Goal: Information Seeking & Learning: Learn about a topic

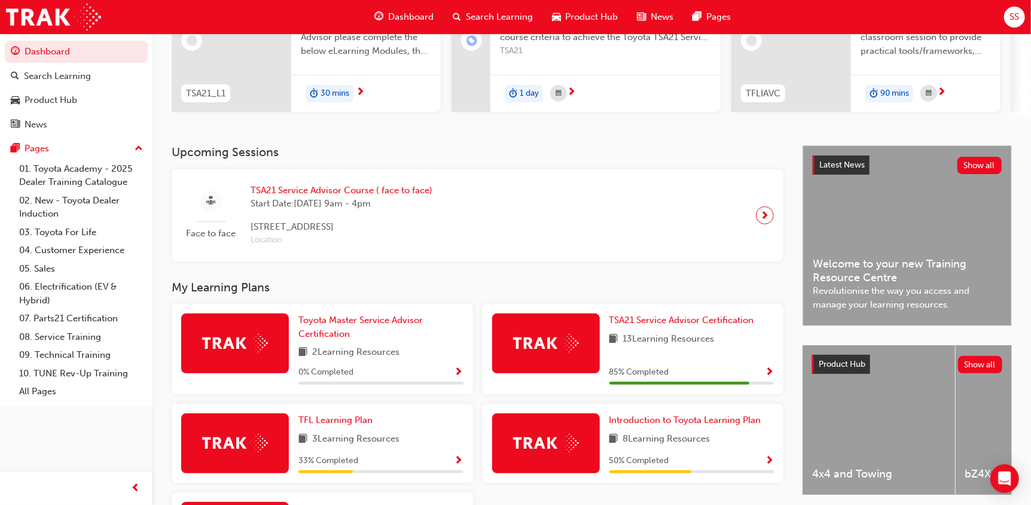
scroll to position [179, 0]
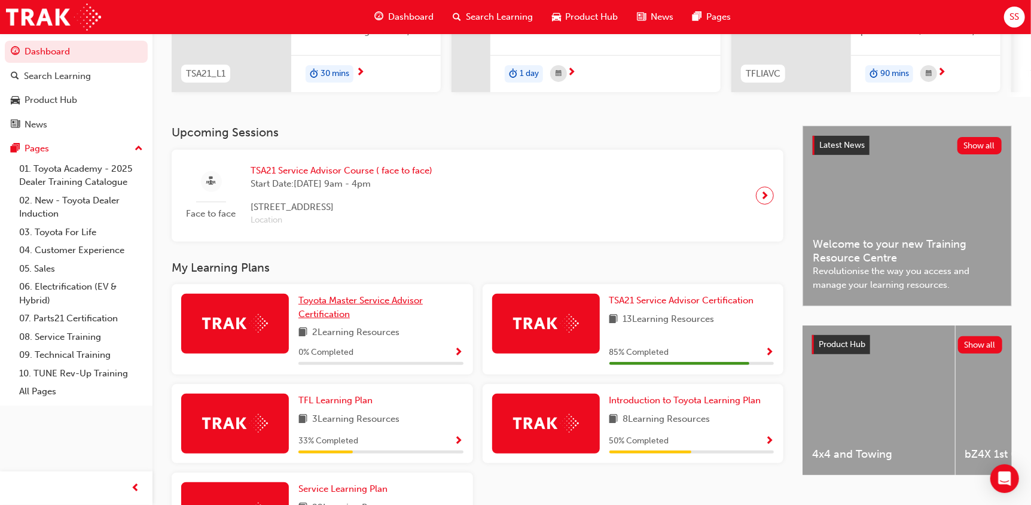
click at [404, 313] on link "Toyota Master Service Advisor Certification" at bounding box center [380, 307] width 165 height 27
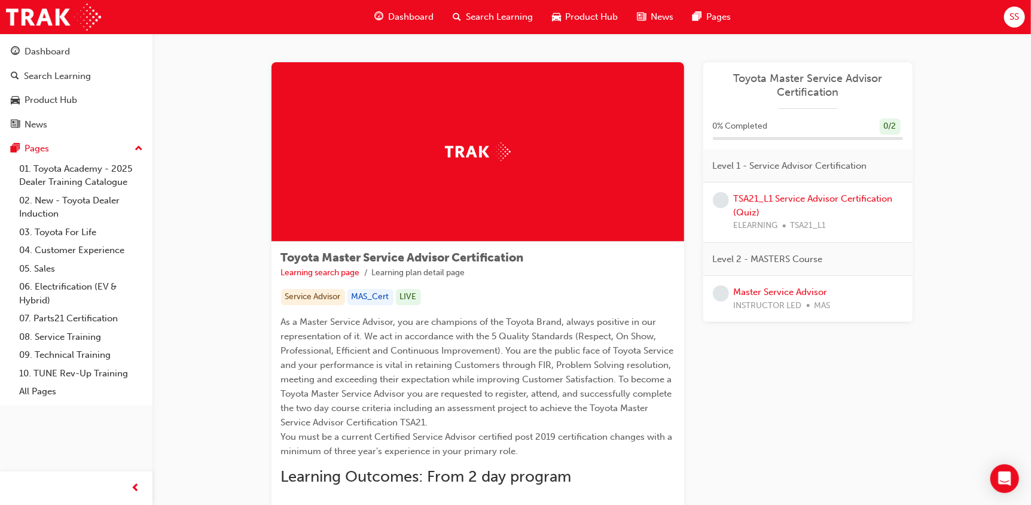
scroll to position [179, 0]
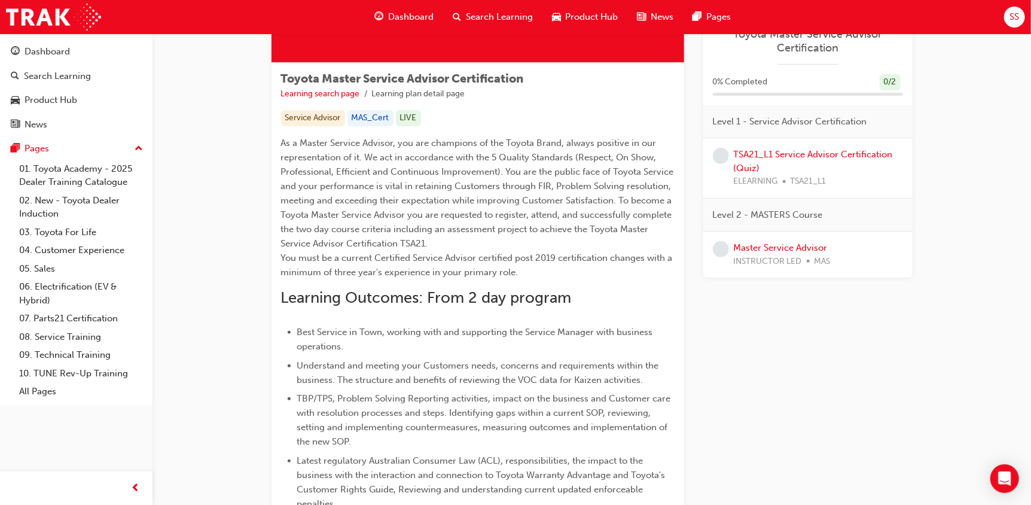
click at [667, 308] on div "As a Master Service Advisor, you are champions of the Toyota Brand, always posi…" at bounding box center [478, 446] width 394 height 621
click at [586, 288] on h2 "Learning Outcomes: From 2 day program" at bounding box center [478, 297] width 394 height 19
drag, startPoint x: 580, startPoint y: 295, endPoint x: 572, endPoint y: 297, distance: 8.0
click at [568, 297] on h2 "Learning Outcomes: From 2 day program" at bounding box center [478, 297] width 394 height 19
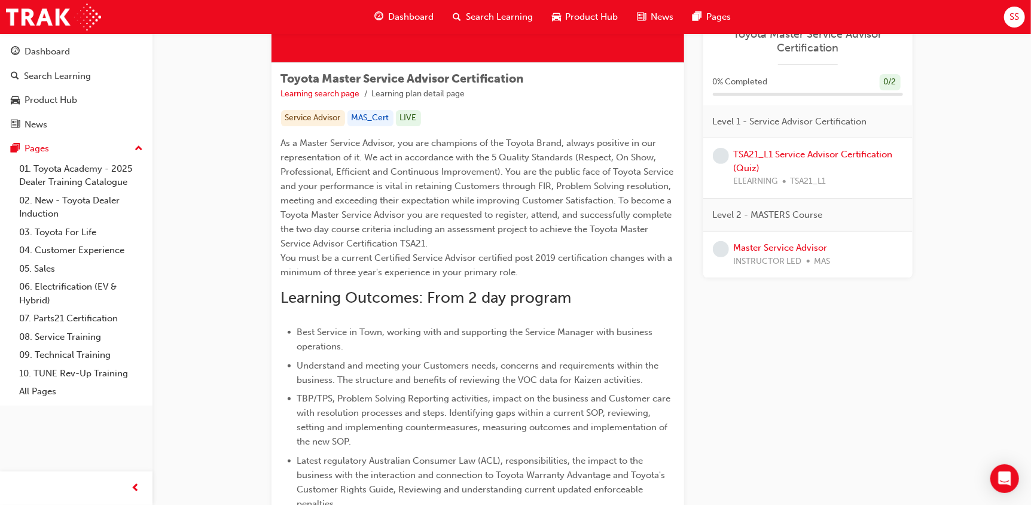
click at [572, 297] on h2 "Learning Outcomes: From 2 day program" at bounding box center [478, 297] width 394 height 19
click at [576, 299] on h2 "Learning Outcomes: From 2 day program" at bounding box center [478, 297] width 394 height 19
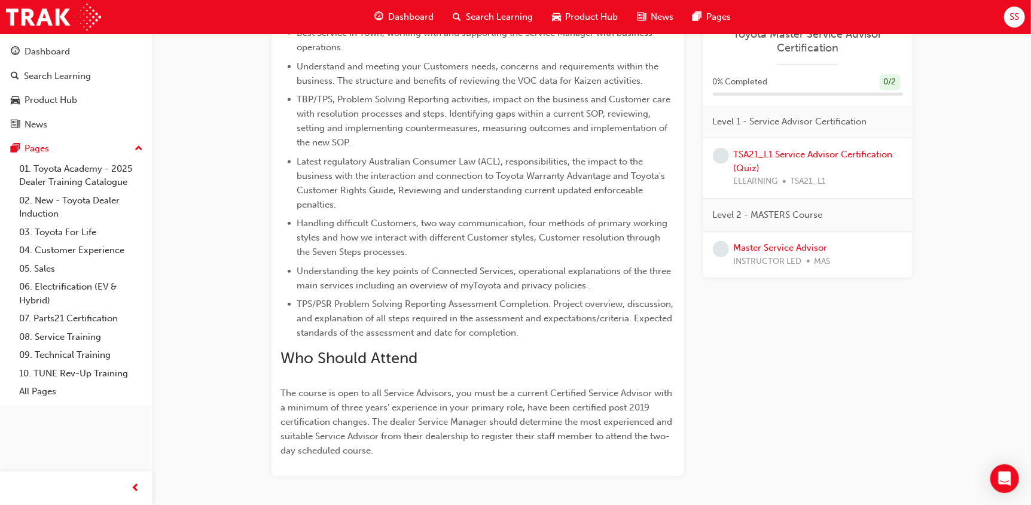
scroll to position [419, 0]
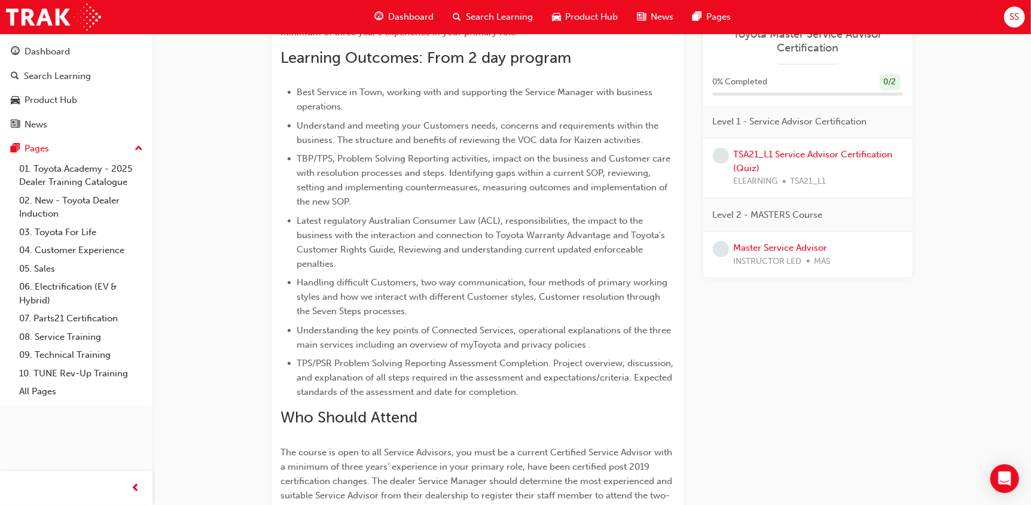
click at [342, 391] on span "TPS/PSR Problem Solving Reporting Assessment Completion. Project overview, disc…" at bounding box center [486, 377] width 379 height 39
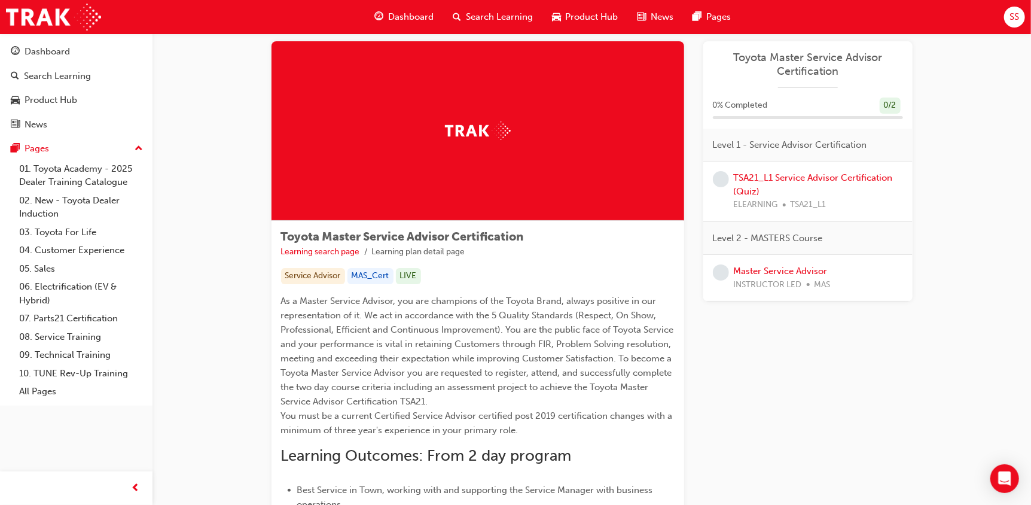
scroll to position [0, 0]
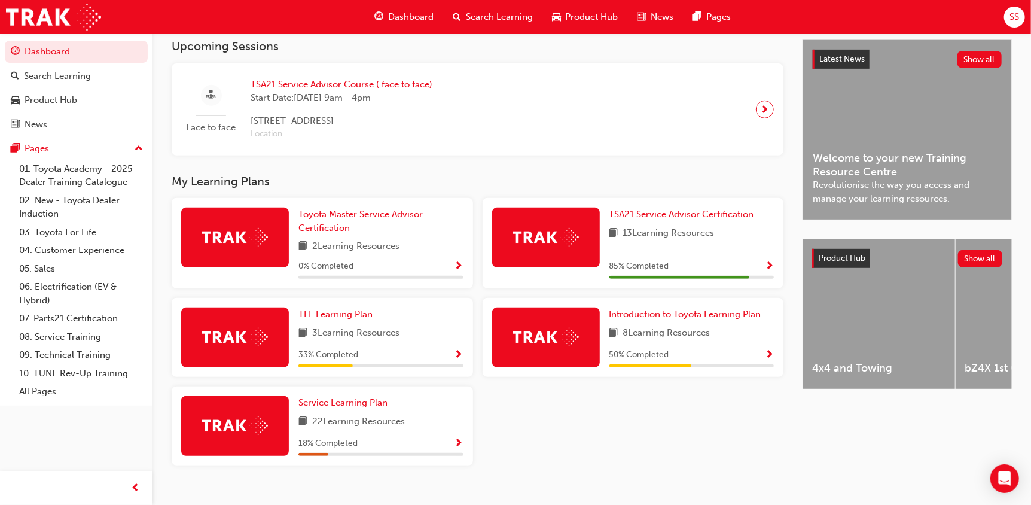
scroll to position [287, 0]
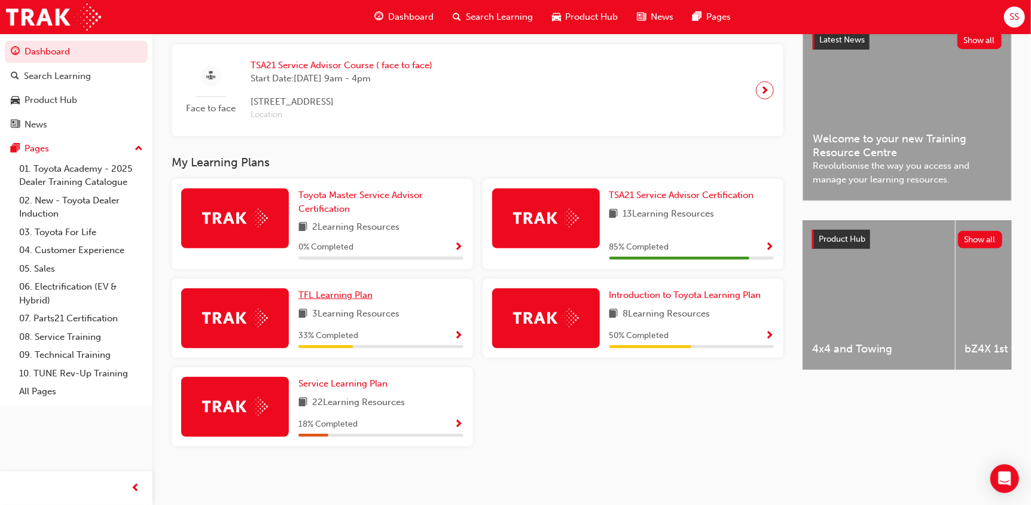
click at [343, 292] on span "TFL Learning Plan" at bounding box center [335, 294] width 74 height 11
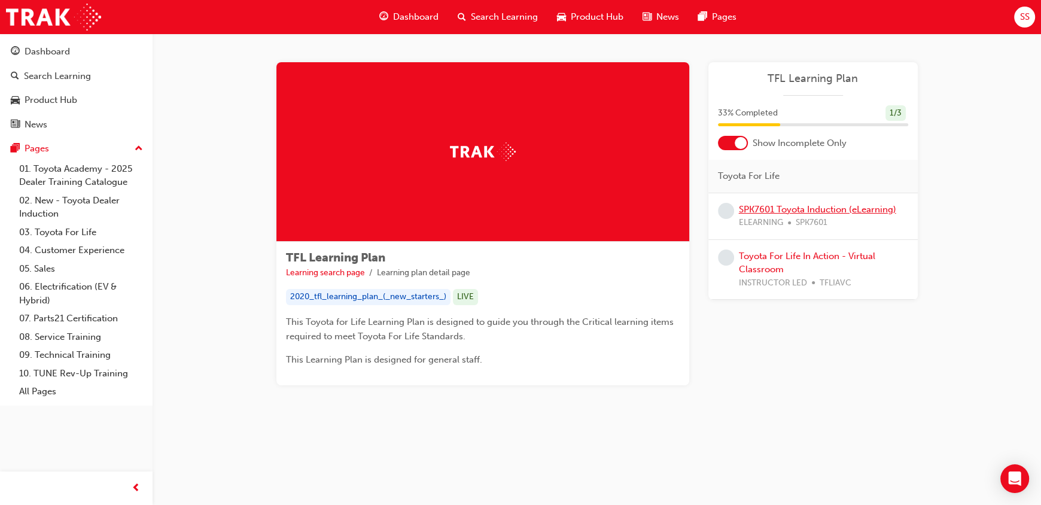
click at [787, 211] on link "SPK7601 Toyota Induction (eLearning)" at bounding box center [817, 209] width 157 height 11
click at [829, 251] on link "Toyota For Life In Action - Virtual Classroom" at bounding box center [807, 263] width 136 height 25
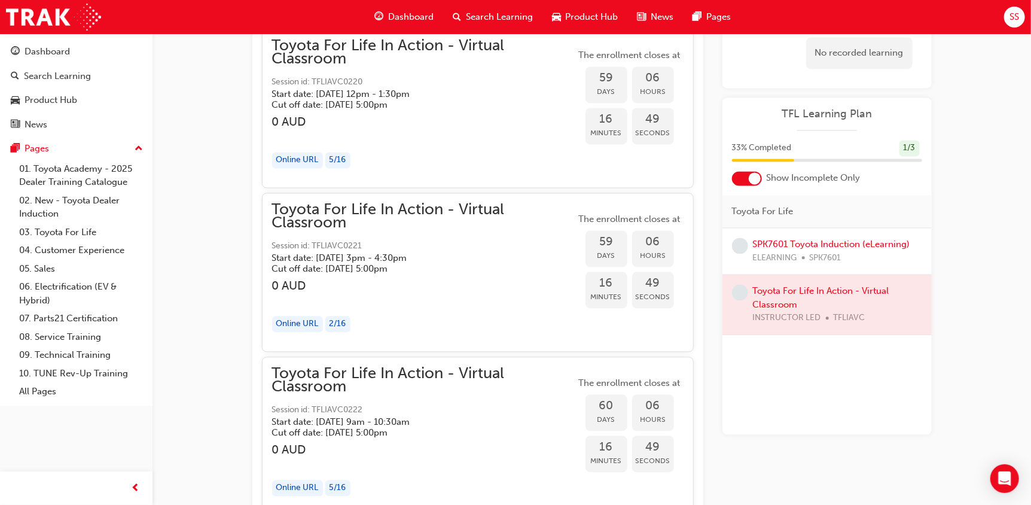
scroll to position [12381, 0]
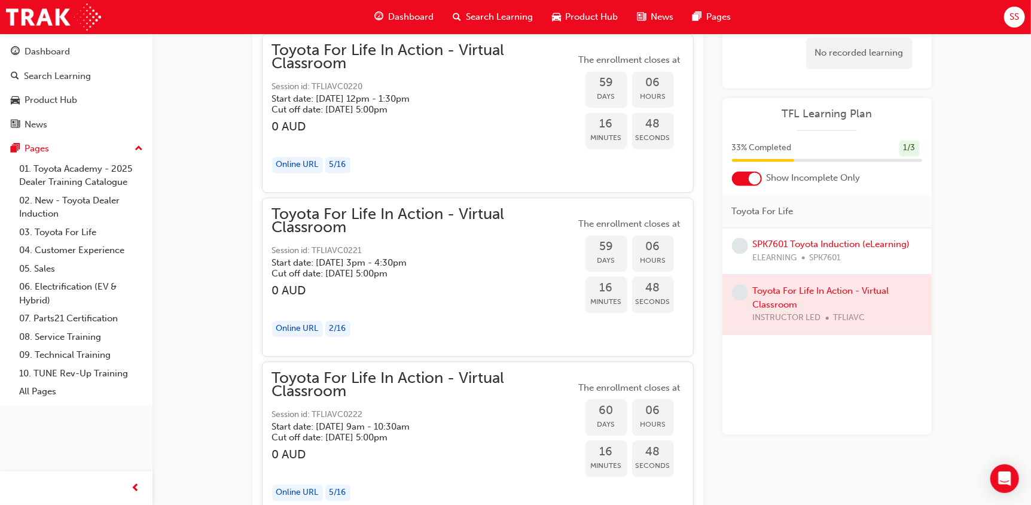
click at [389, 11] on span "Dashboard" at bounding box center [410, 17] width 45 height 14
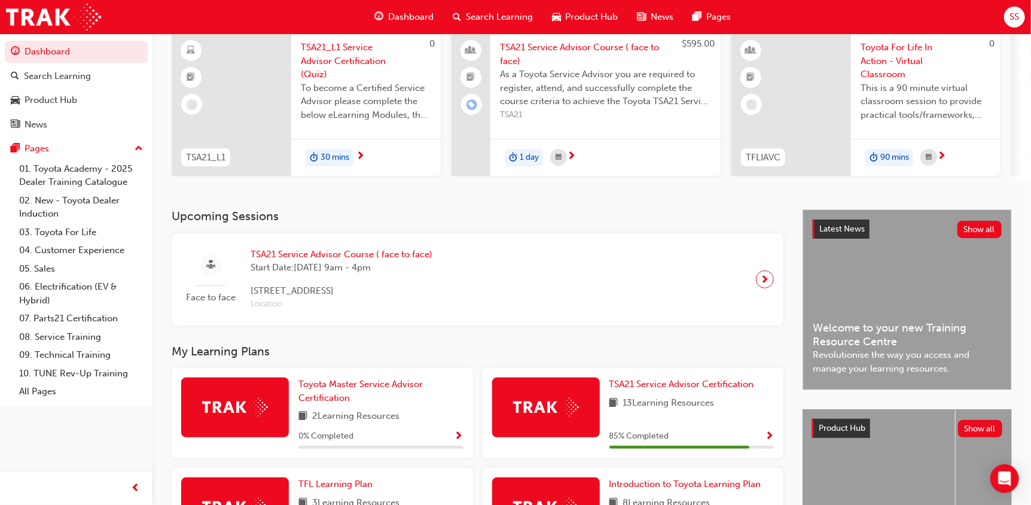
scroll to position [239, 0]
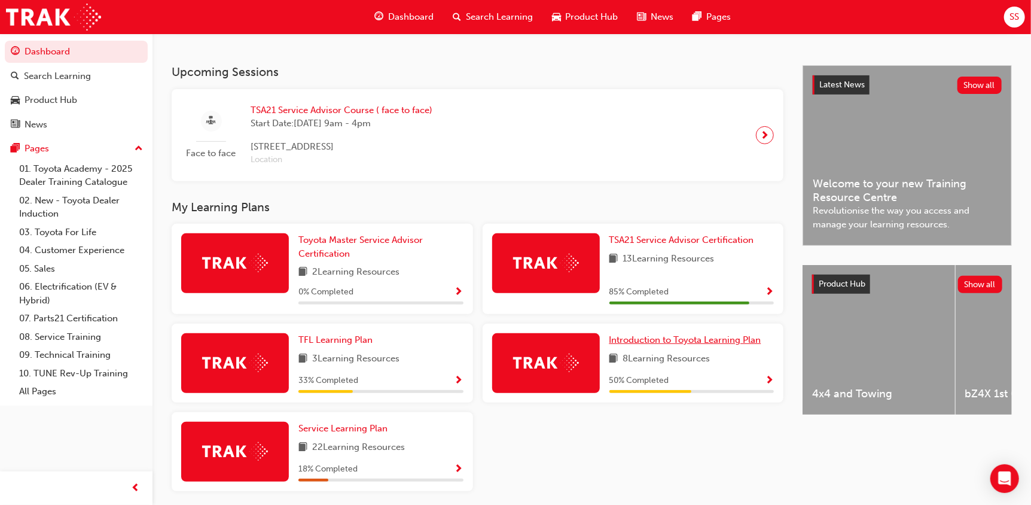
click at [661, 343] on span "Introduction to Toyota Learning Plan" at bounding box center [685, 339] width 152 height 11
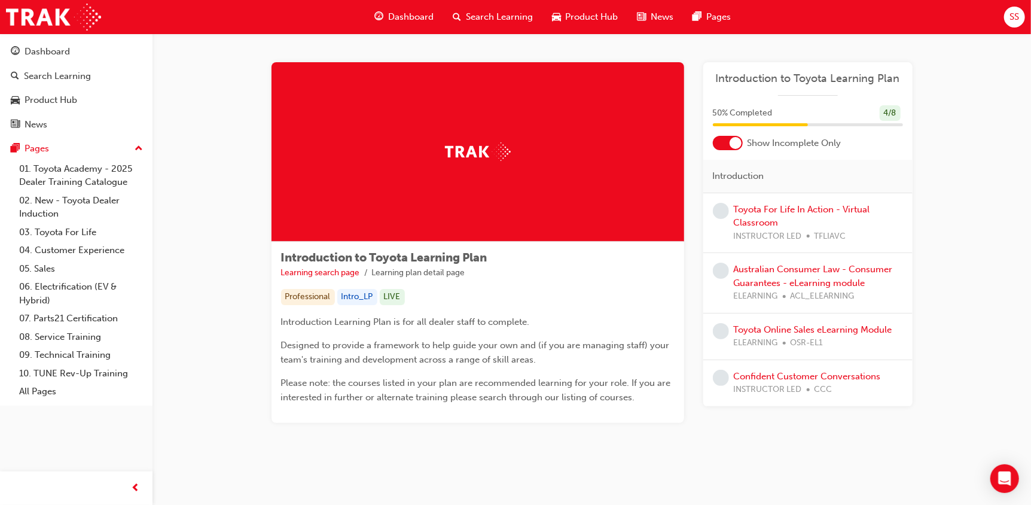
drag, startPoint x: 821, startPoint y: 215, endPoint x: 810, endPoint y: 245, distance: 32.0
click at [821, 218] on div "Toyota For Life In Action - Virtual Classroom INSTRUCTOR LED TFLIAVC" at bounding box center [818, 223] width 169 height 41
click at [795, 285] on link "Australian Consumer Law - Consumer Guarantees - eLearning module" at bounding box center [813, 276] width 159 height 25
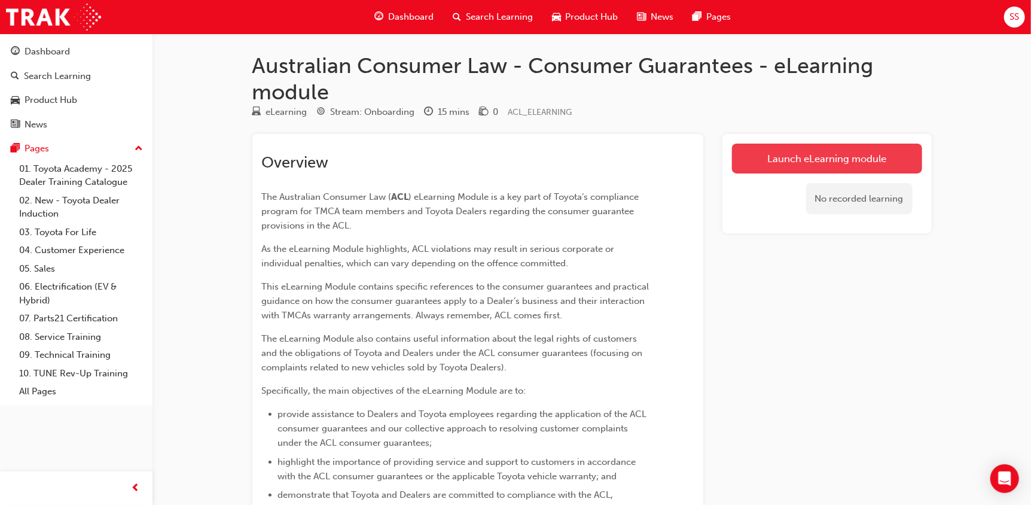
click at [771, 160] on link "Launch eLearning module" at bounding box center [827, 159] width 190 height 30
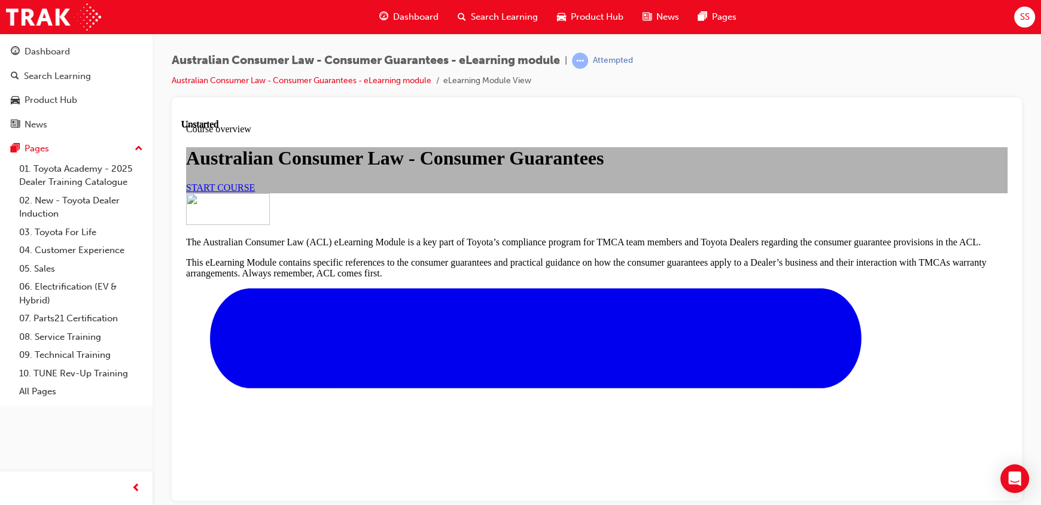
click at [255, 192] on link "START COURSE" at bounding box center [220, 187] width 69 height 10
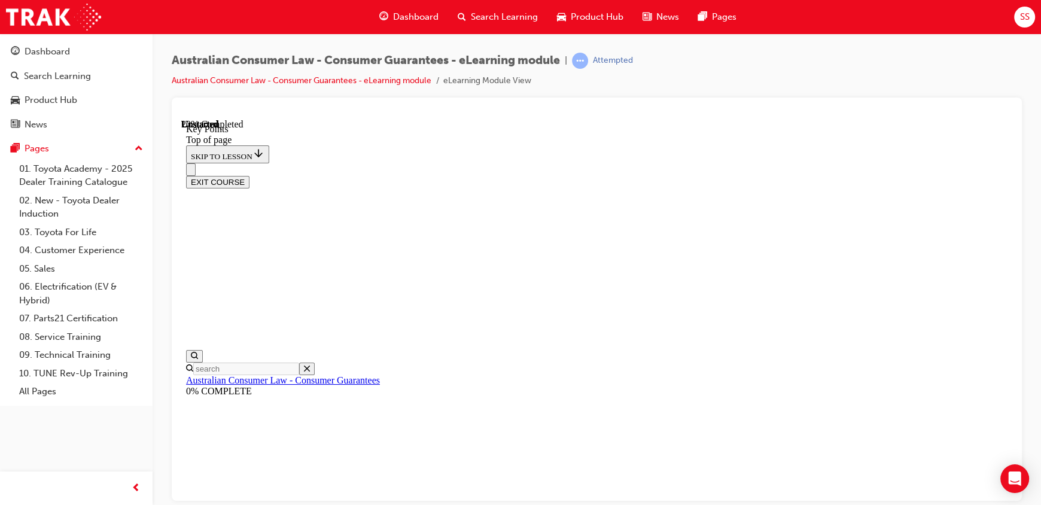
scroll to position [36, 0]
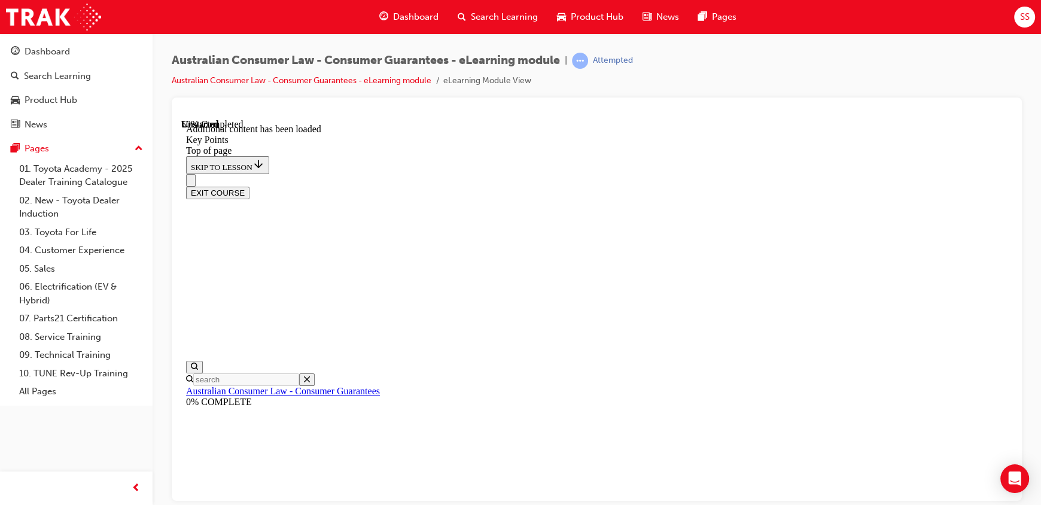
scroll to position [822, 0]
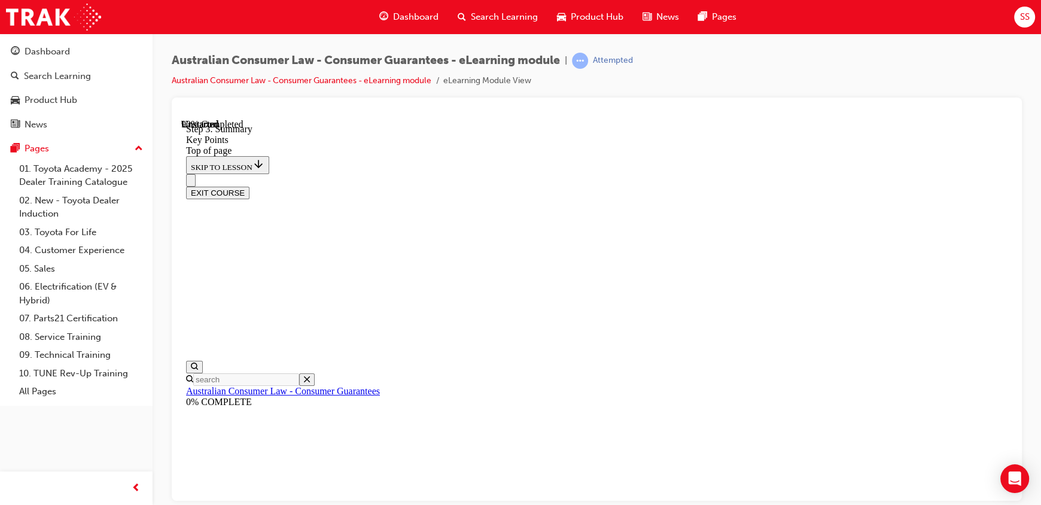
drag, startPoint x: 448, startPoint y: 272, endPoint x: 449, endPoint y: 294, distance: 22.7
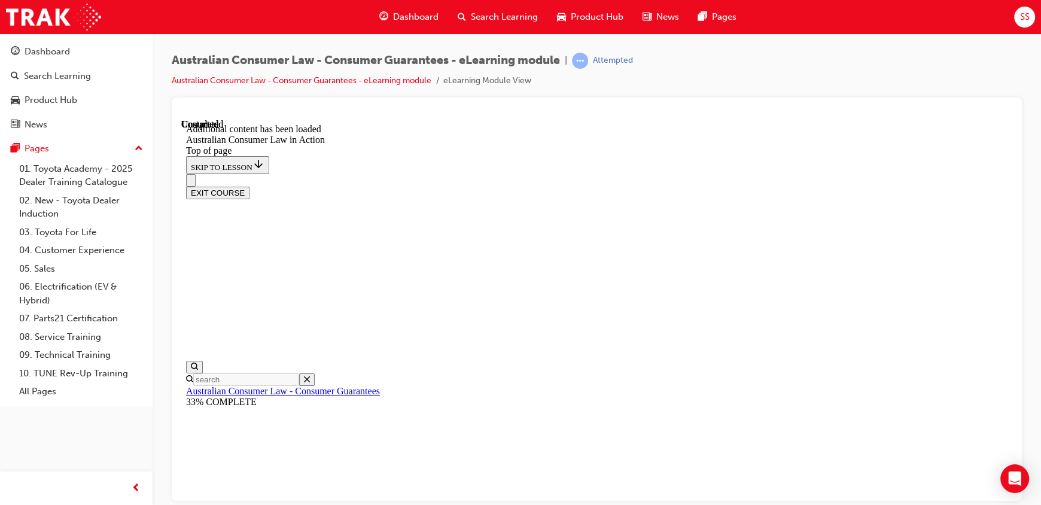
scroll to position [3129, 0]
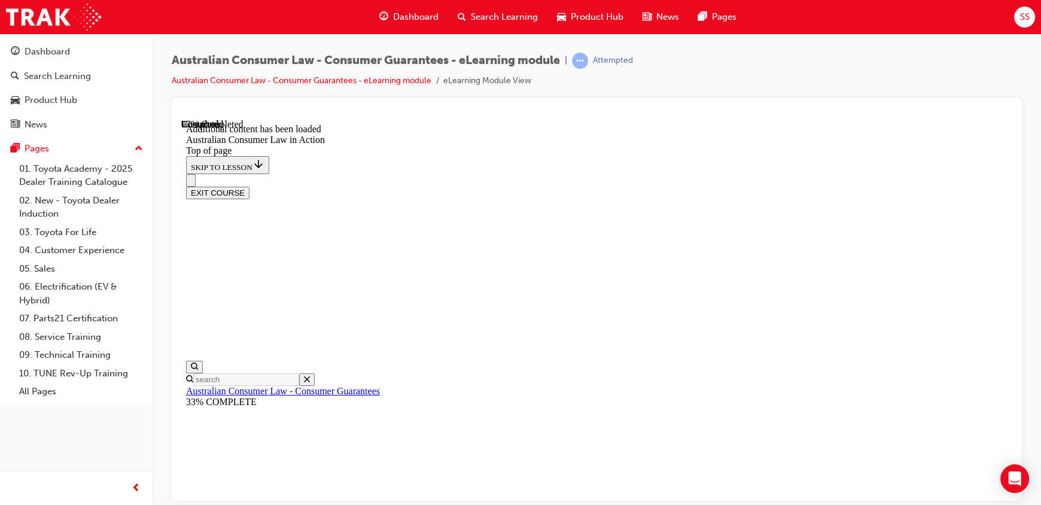
scroll to position [2434, 0]
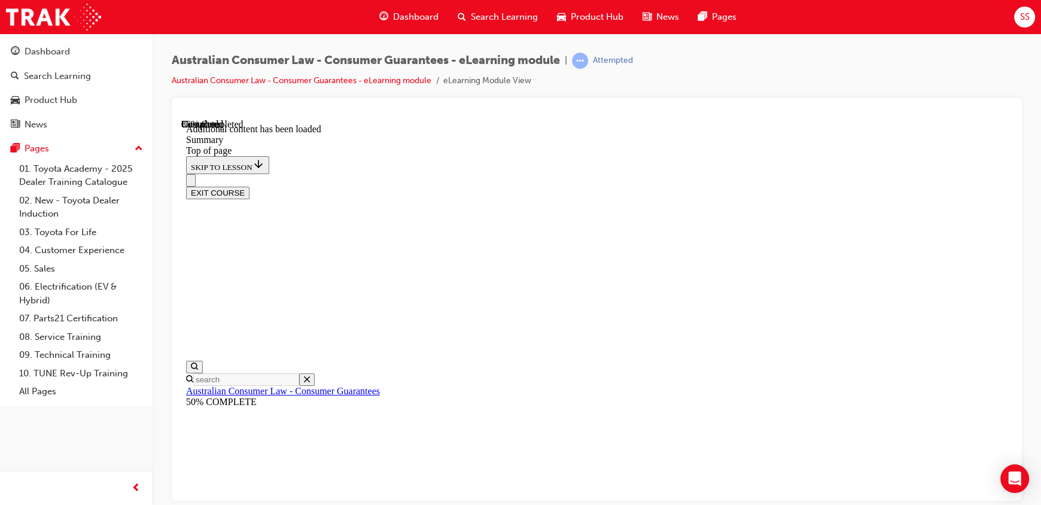
drag, startPoint x: 459, startPoint y: 289, endPoint x: 458, endPoint y: 301, distance: 12.0
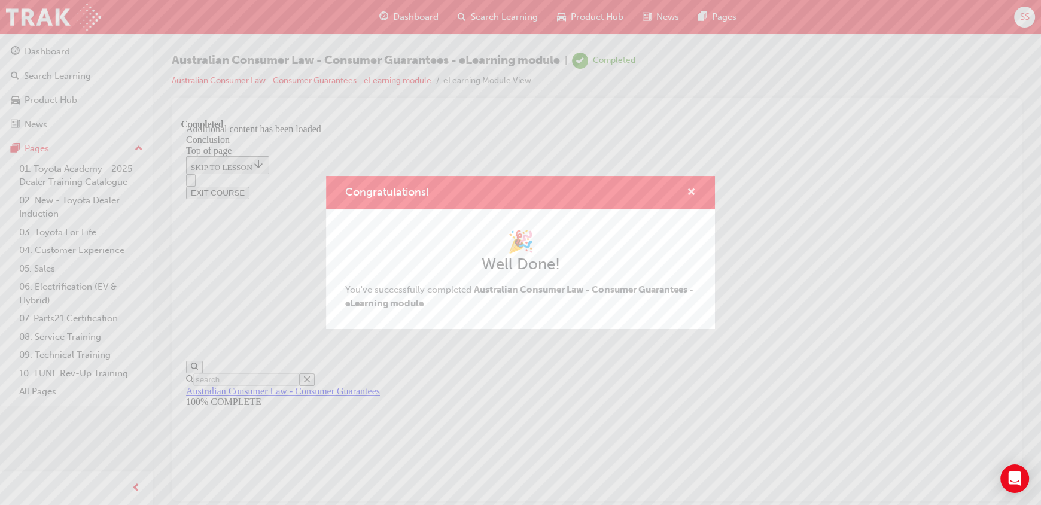
click at [694, 191] on span "cross-icon" at bounding box center [691, 193] width 9 height 11
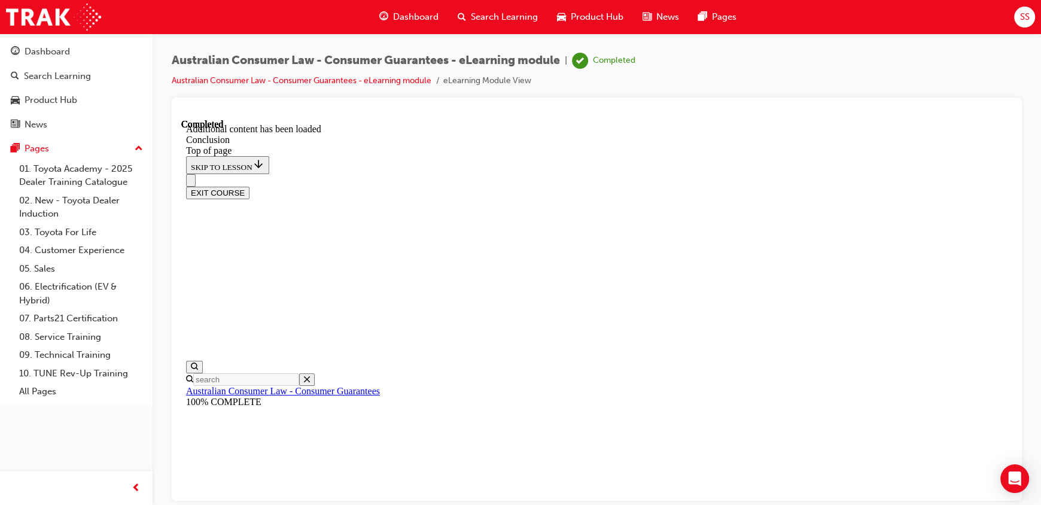
click at [249, 186] on button "EXIT COURSE" at bounding box center [217, 192] width 63 height 13
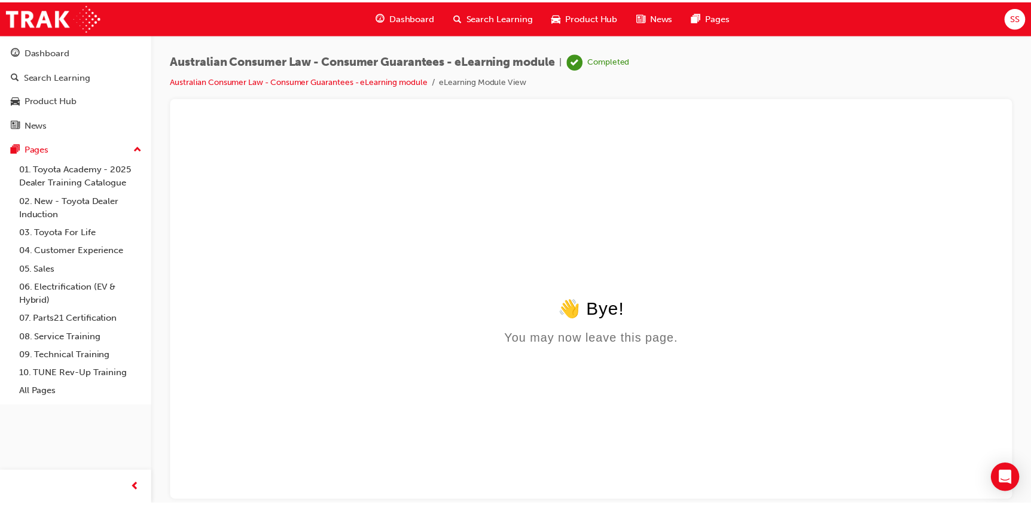
scroll to position [0, 0]
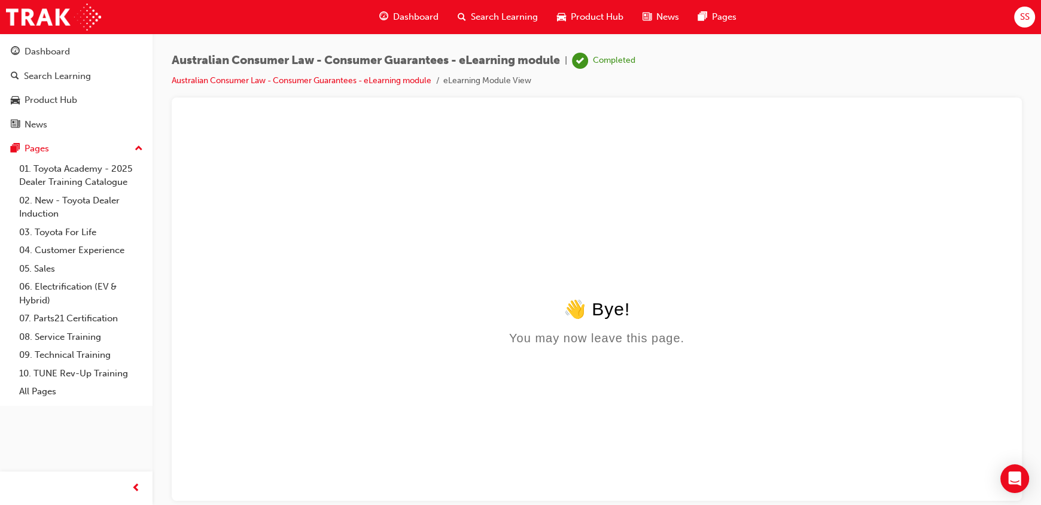
click at [401, 19] on span "Dashboard" at bounding box center [415, 17] width 45 height 14
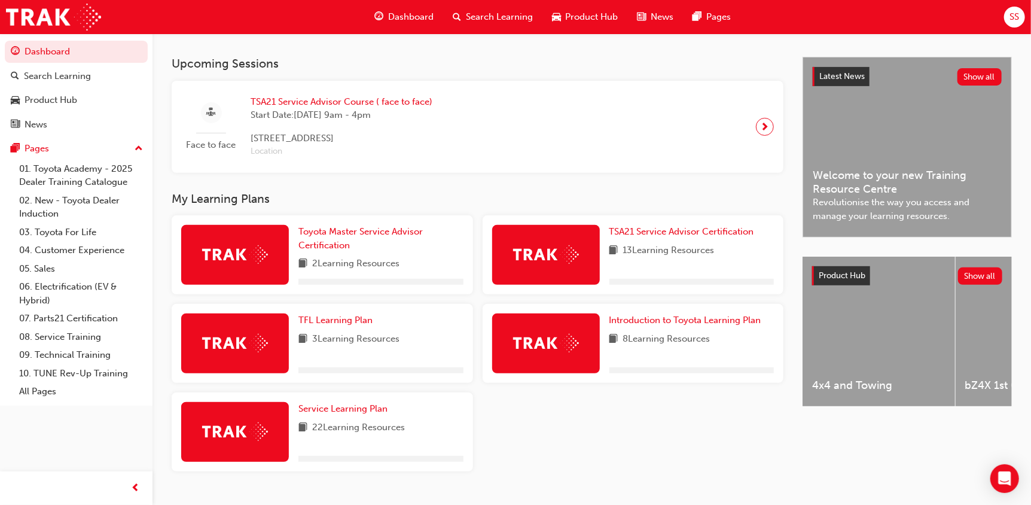
scroll to position [276, 0]
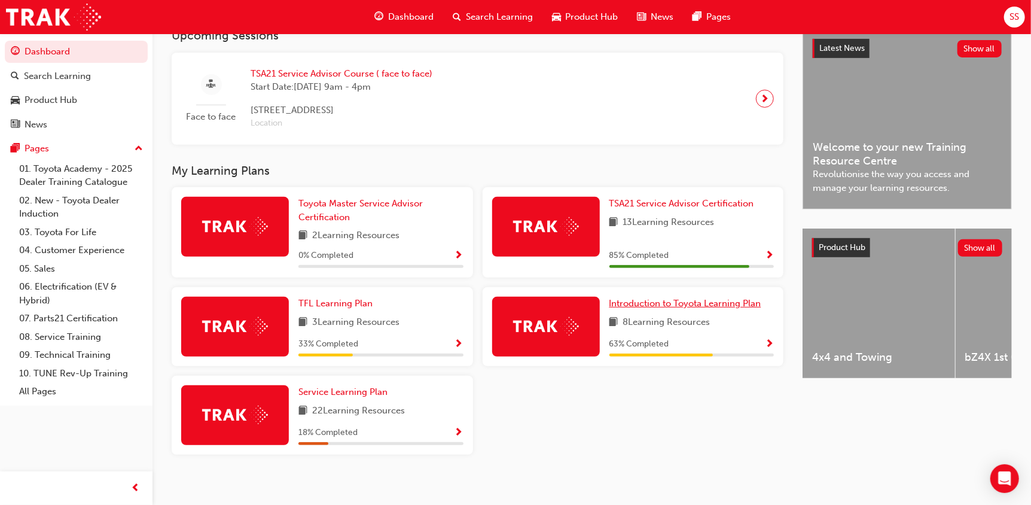
click at [697, 308] on span "Introduction to Toyota Learning Plan" at bounding box center [685, 303] width 152 height 11
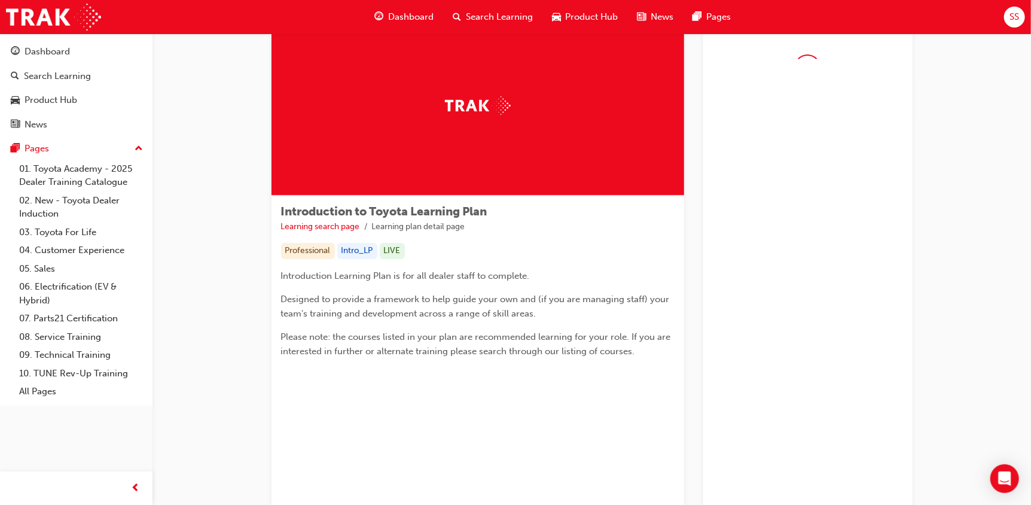
scroll to position [5, 0]
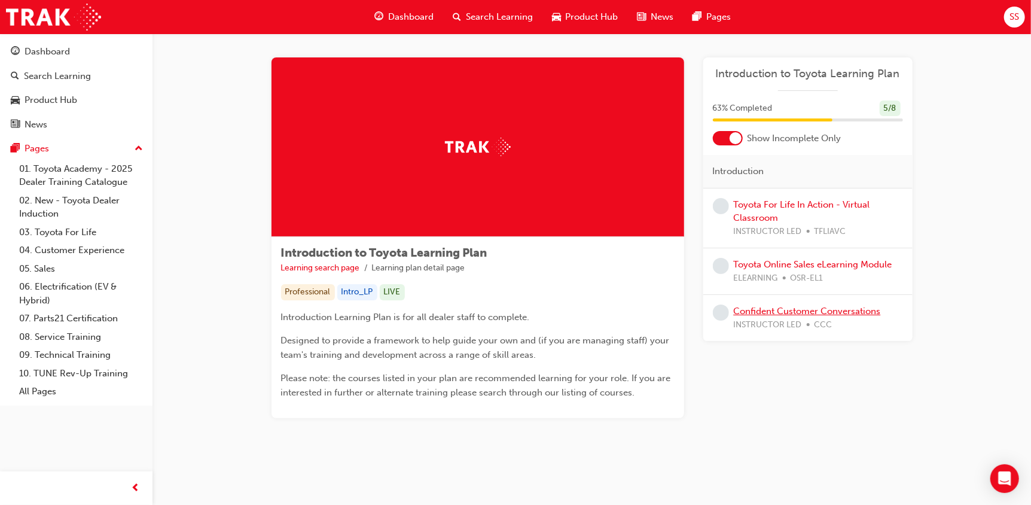
click at [790, 314] on link "Confident Customer Conversations" at bounding box center [807, 311] width 147 height 11
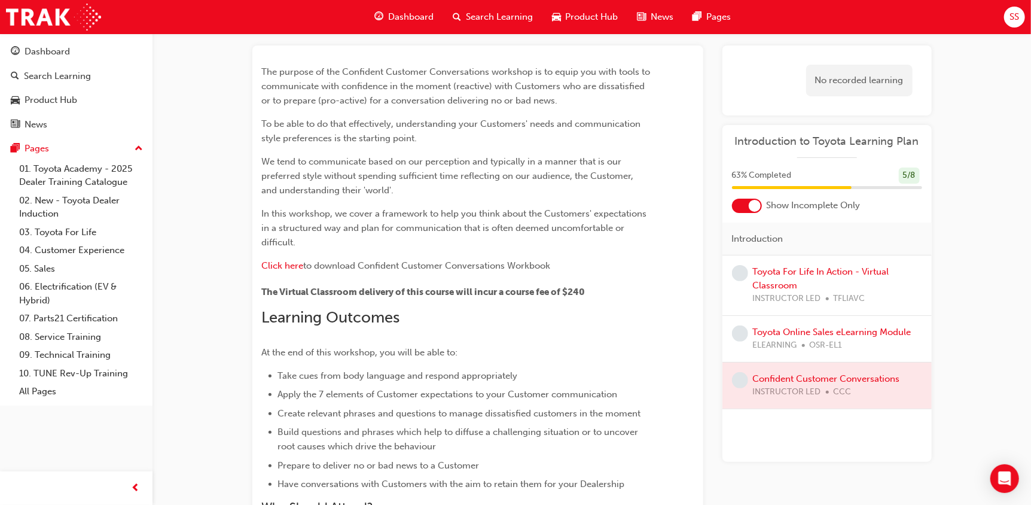
scroll to position [59, 0]
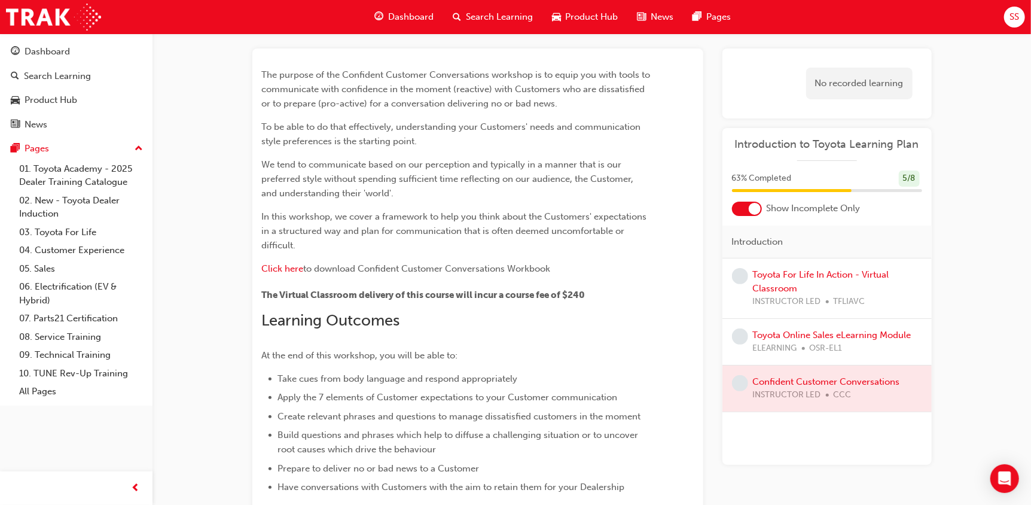
click at [397, 25] on div "Dashboard" at bounding box center [404, 17] width 78 height 25
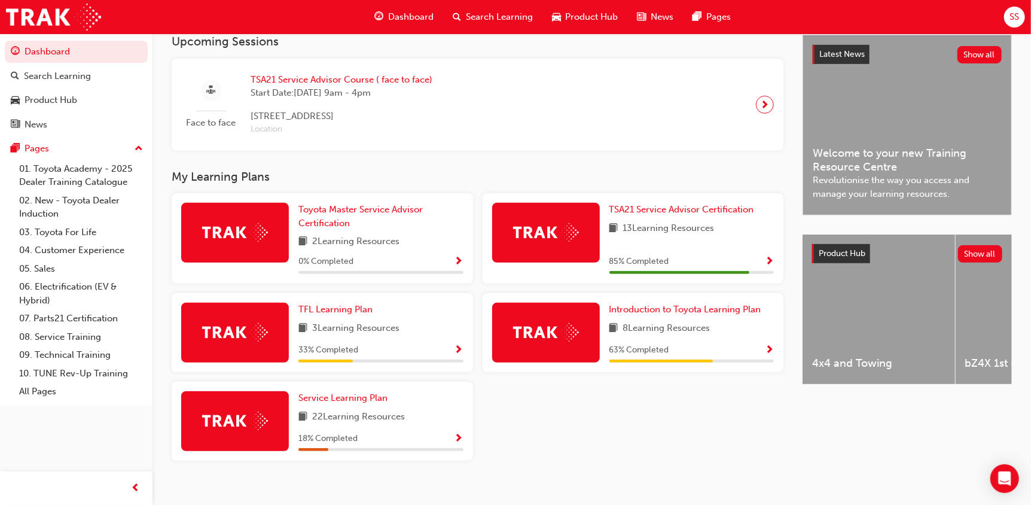
scroll to position [287, 0]
